Goal: Task Accomplishment & Management: Complete application form

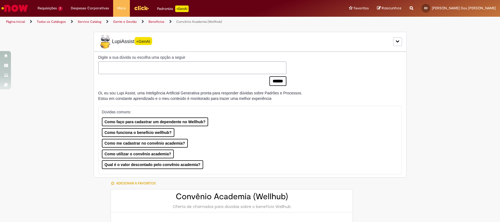
select select "**********"
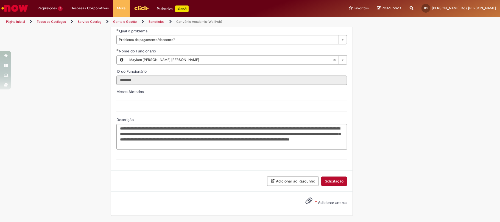
scroll to position [815, 0]
click at [334, 187] on div "Adicionar ao Rascunho Solicitação" at bounding box center [232, 181] width 242 height 21
click at [332, 185] on button "Solicitação" at bounding box center [335, 181] width 26 height 9
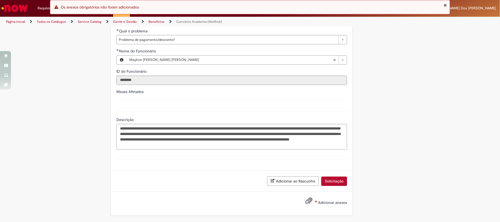
click at [324, 200] on label "Adicionar anexos" at bounding box center [323, 203] width 50 height 11
click at [0, 0] on input "Adicionar anexos" at bounding box center [0, 0] width 0 height 0
click at [324, 204] on span "Adicionar anexos" at bounding box center [332, 203] width 29 height 5
click at [0, 0] on input "Adicionar anexos" at bounding box center [0, 0] width 0 height 0
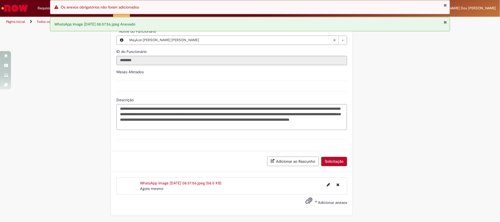
scroll to position [847, 0]
click at [321, 201] on span "Adicionar anexos" at bounding box center [332, 203] width 29 height 5
click at [0, 0] on input "Adicionar anexos" at bounding box center [0, 0] width 0 height 0
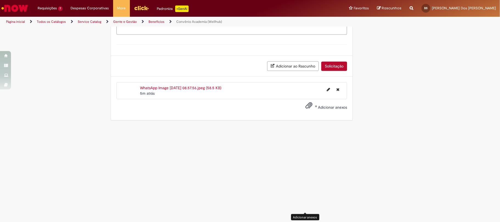
click at [308, 109] on span "Adicionar anexos" at bounding box center [309, 106] width 7 height 7
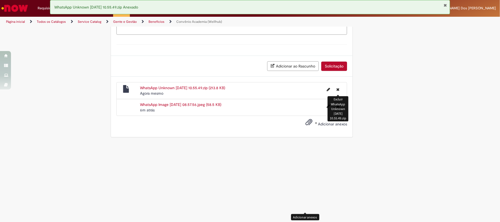
click at [334, 94] on button "Excluir WhatsApp Unknown 2025-08-29 at 10.55.49.zip" at bounding box center [338, 89] width 10 height 9
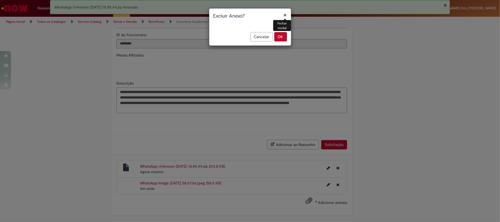
click at [283, 40] on button "OK" at bounding box center [281, 36] width 13 height 9
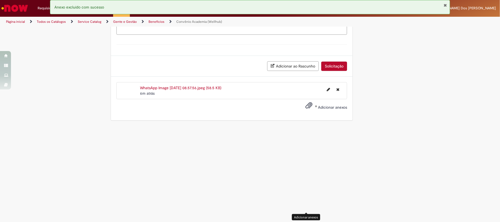
click at [315, 113] on label "Adicionar anexos" at bounding box center [323, 107] width 50 height 11
click at [0, 0] on input "Adicionar anexos" at bounding box center [0, 0] width 0 height 0
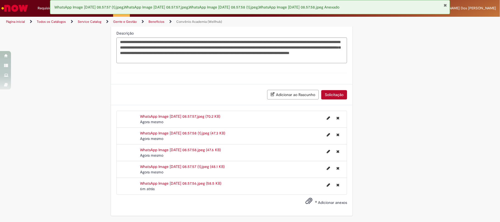
scroll to position [965, 0]
click at [318, 201] on span "Adicionar anexos" at bounding box center [332, 203] width 29 height 5
click at [0, 0] on input "Adicionar anexos" at bounding box center [0, 0] width 0 height 0
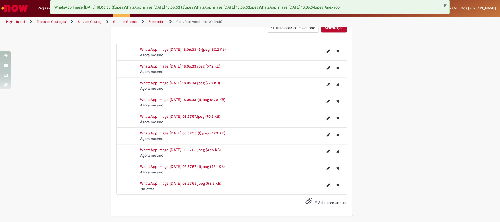
scroll to position [822, 0]
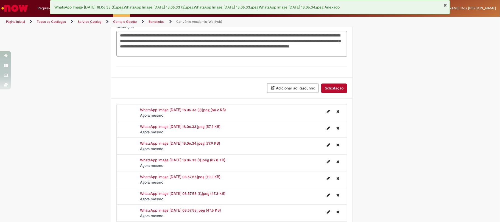
click at [339, 93] on button "Solicitação" at bounding box center [335, 88] width 26 height 9
